Goal: Task Accomplishment & Management: Use online tool/utility

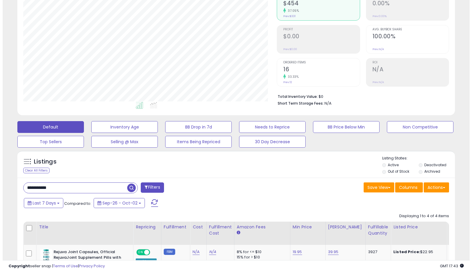
scroll to position [121, 254]
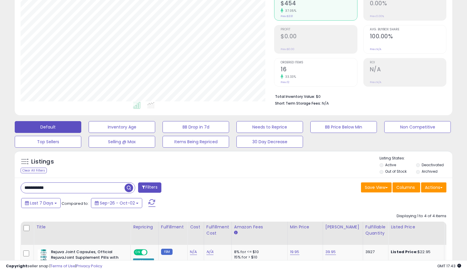
click at [88, 188] on input "**********" at bounding box center [73, 188] width 104 height 10
type input "*********"
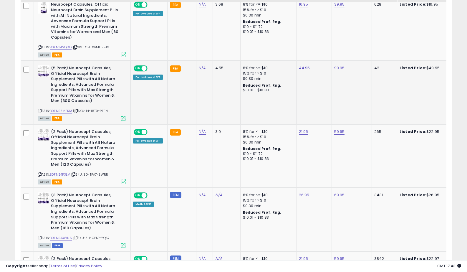
scroll to position [448, 0]
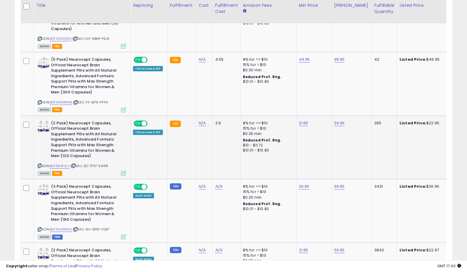
click at [144, 123] on span at bounding box center [144, 123] width 5 height 5
click at [143, 61] on span at bounding box center [144, 59] width 5 height 5
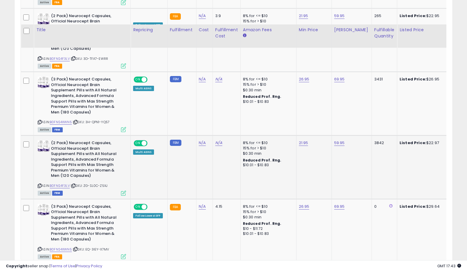
scroll to position [595, 0]
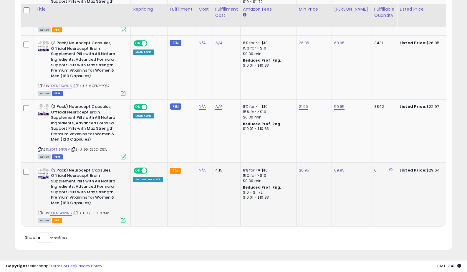
click at [142, 169] on div "ON OFF" at bounding box center [141, 170] width 14 height 5
click at [142, 168] on span at bounding box center [144, 170] width 5 height 5
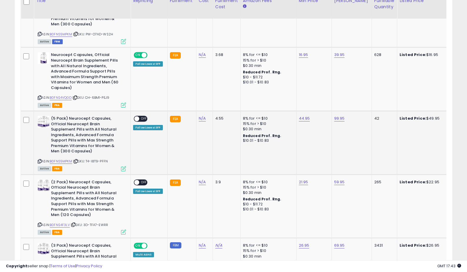
scroll to position [271, 0]
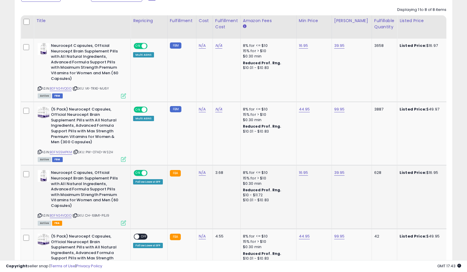
click at [143, 169] on td "ON OFF Follow Lowest SFP" at bounding box center [149, 197] width 37 height 64
click at [143, 171] on div "ON OFF" at bounding box center [141, 173] width 14 height 5
click at [142, 173] on span at bounding box center [144, 173] width 5 height 5
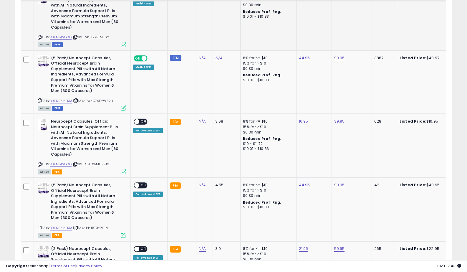
scroll to position [300, 0]
